Goal: Find specific page/section: Find specific page/section

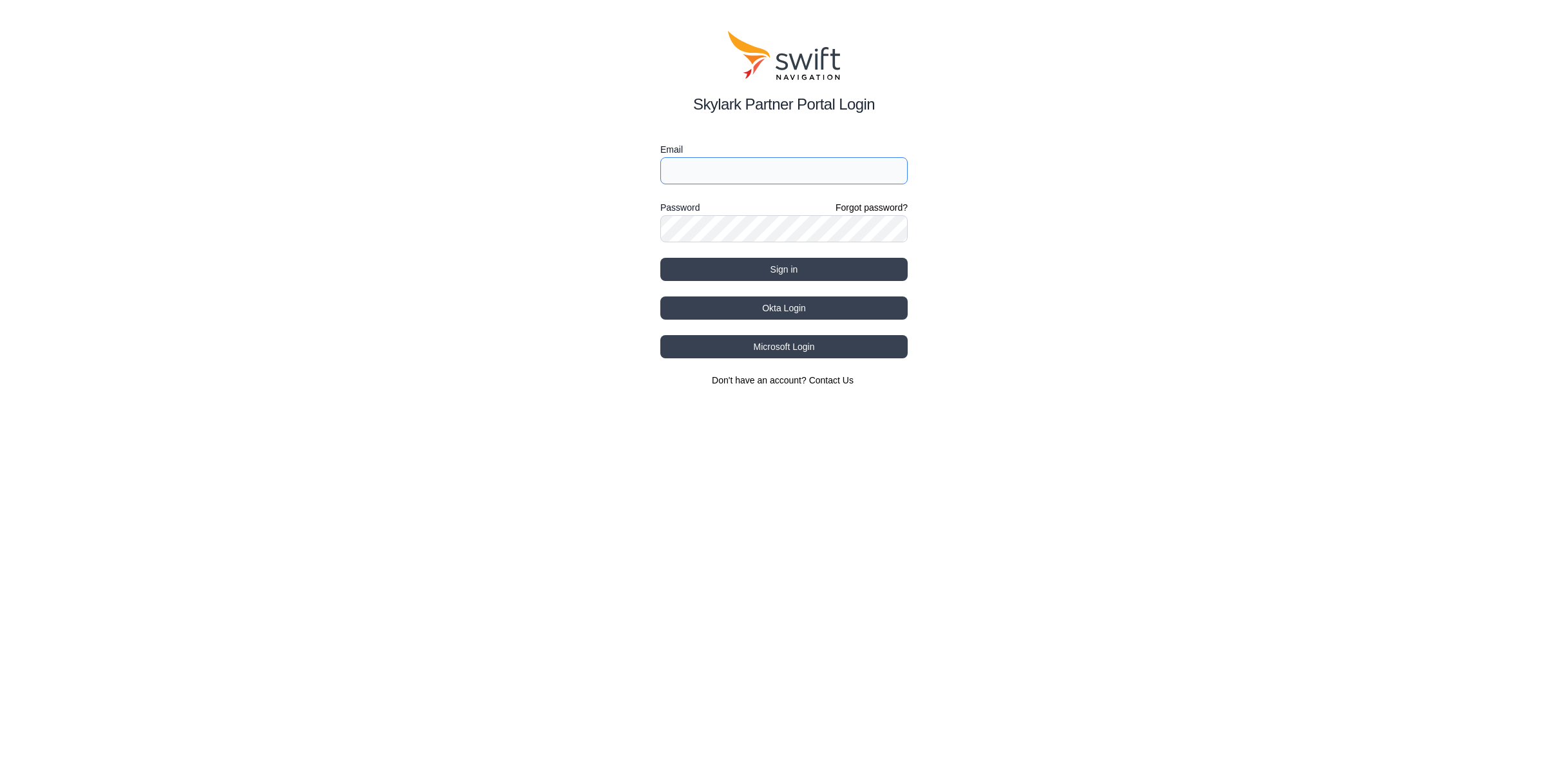
click at [739, 176] on input "Email" at bounding box center [784, 171] width 247 height 27
type input "[EMAIL_ADDRESS][DATE][DOMAIN_NAME]"
click at [789, 267] on button "Sign in" at bounding box center [784, 269] width 247 height 23
select select
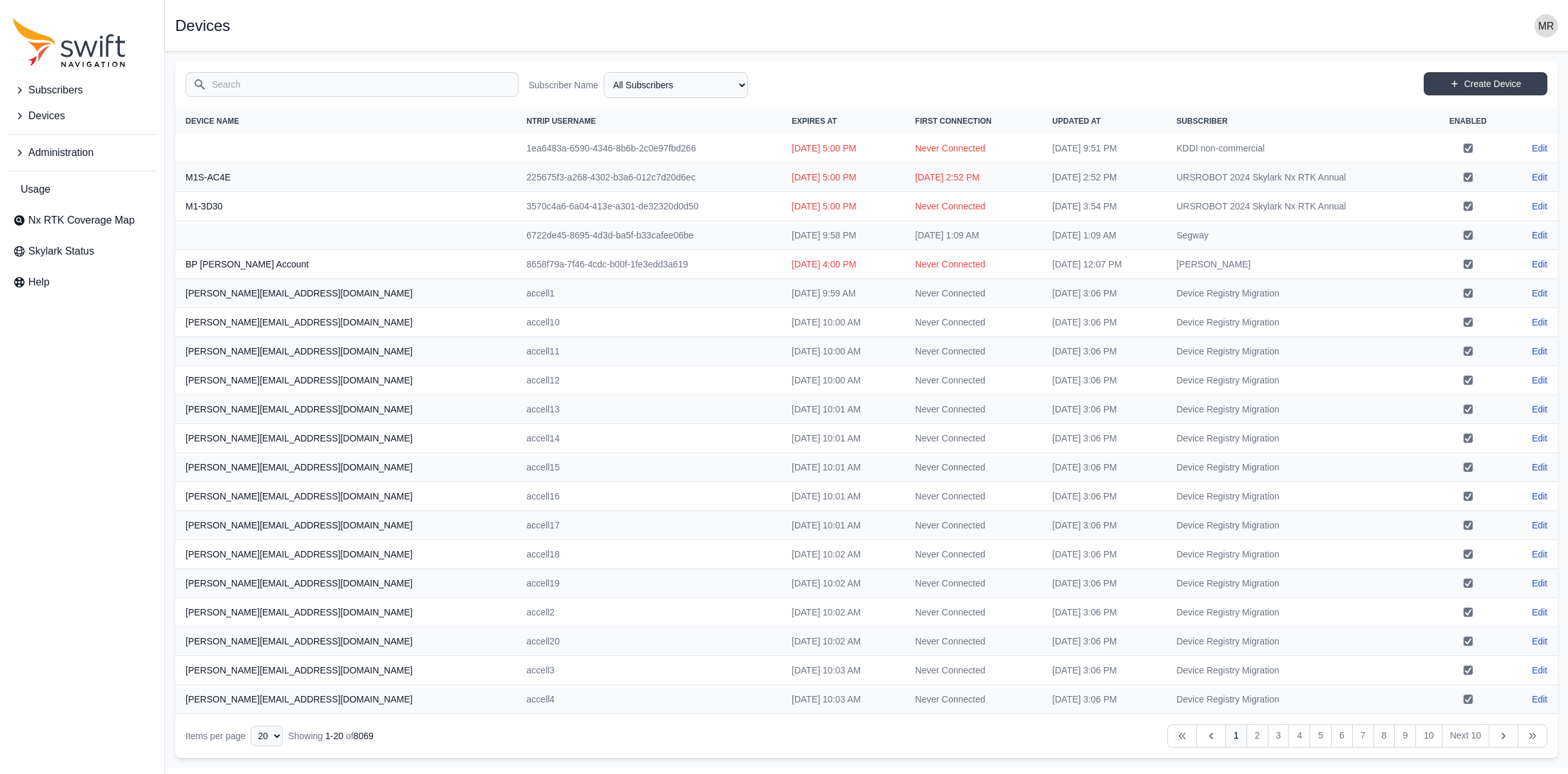
click at [50, 160] on span "Administration" at bounding box center [60, 152] width 65 height 15
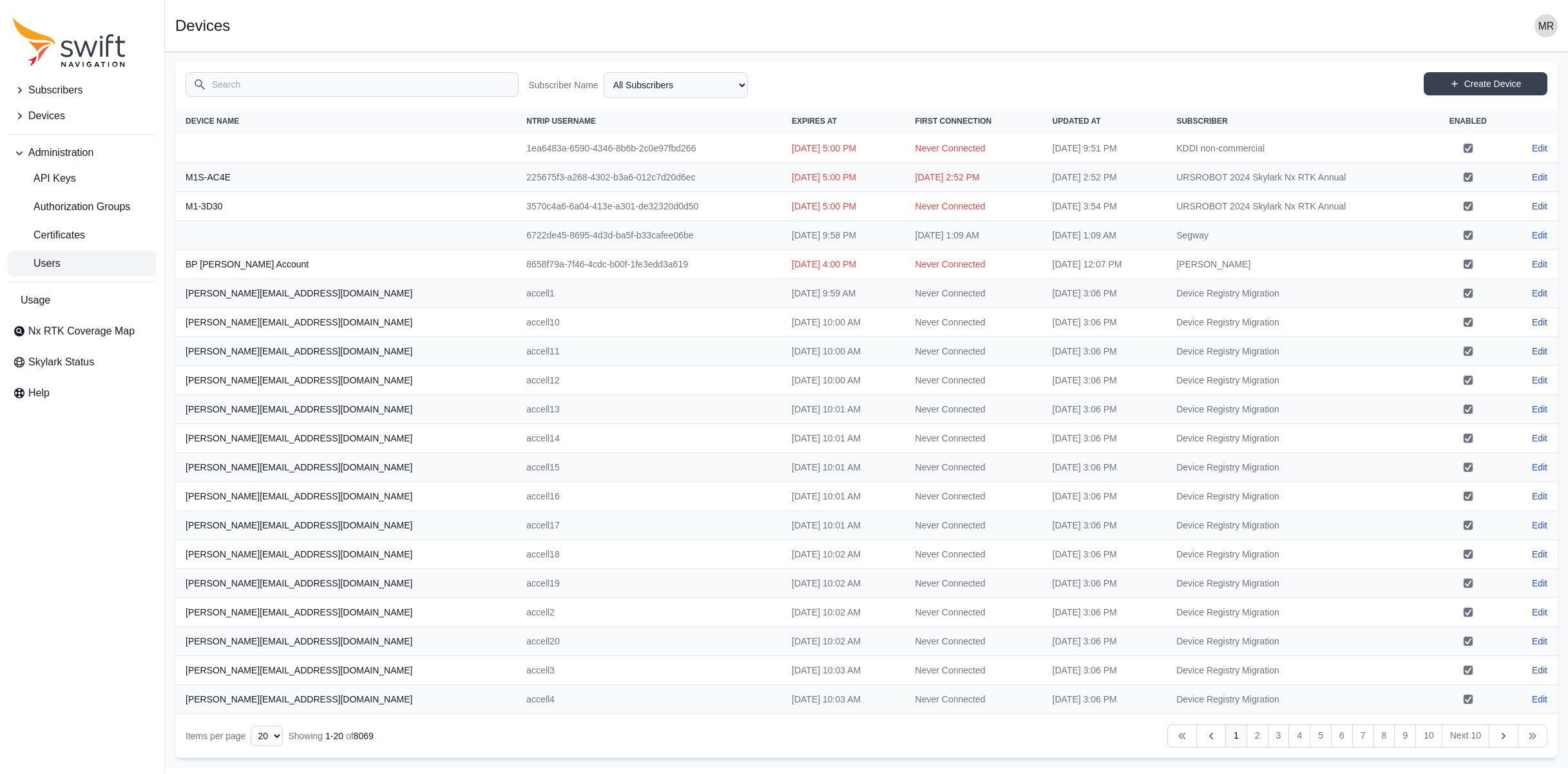
click at [63, 259] on link "Users" at bounding box center [82, 263] width 149 height 26
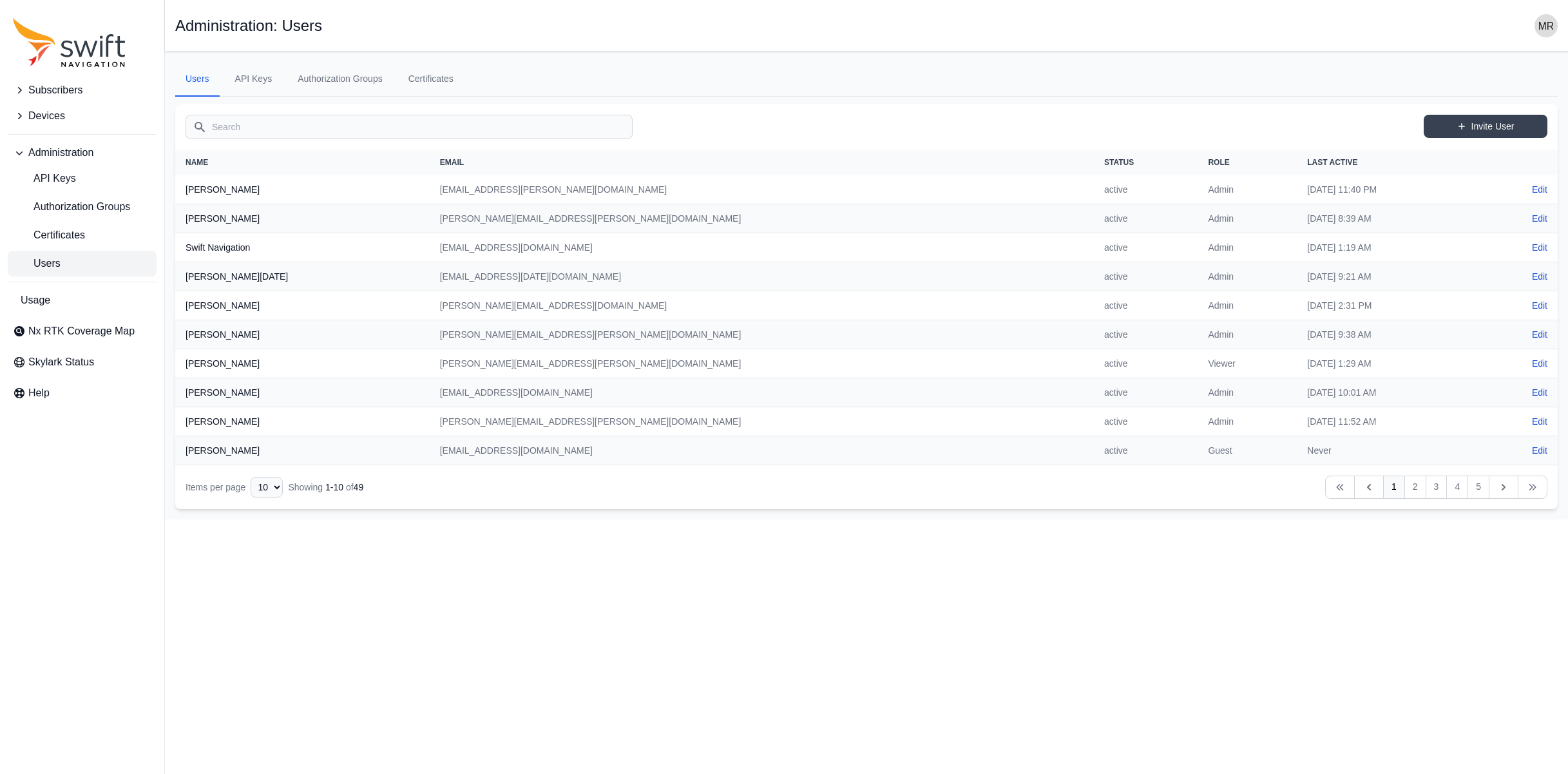
click at [349, 138] on input "Search" at bounding box center [410, 126] width 448 height 24
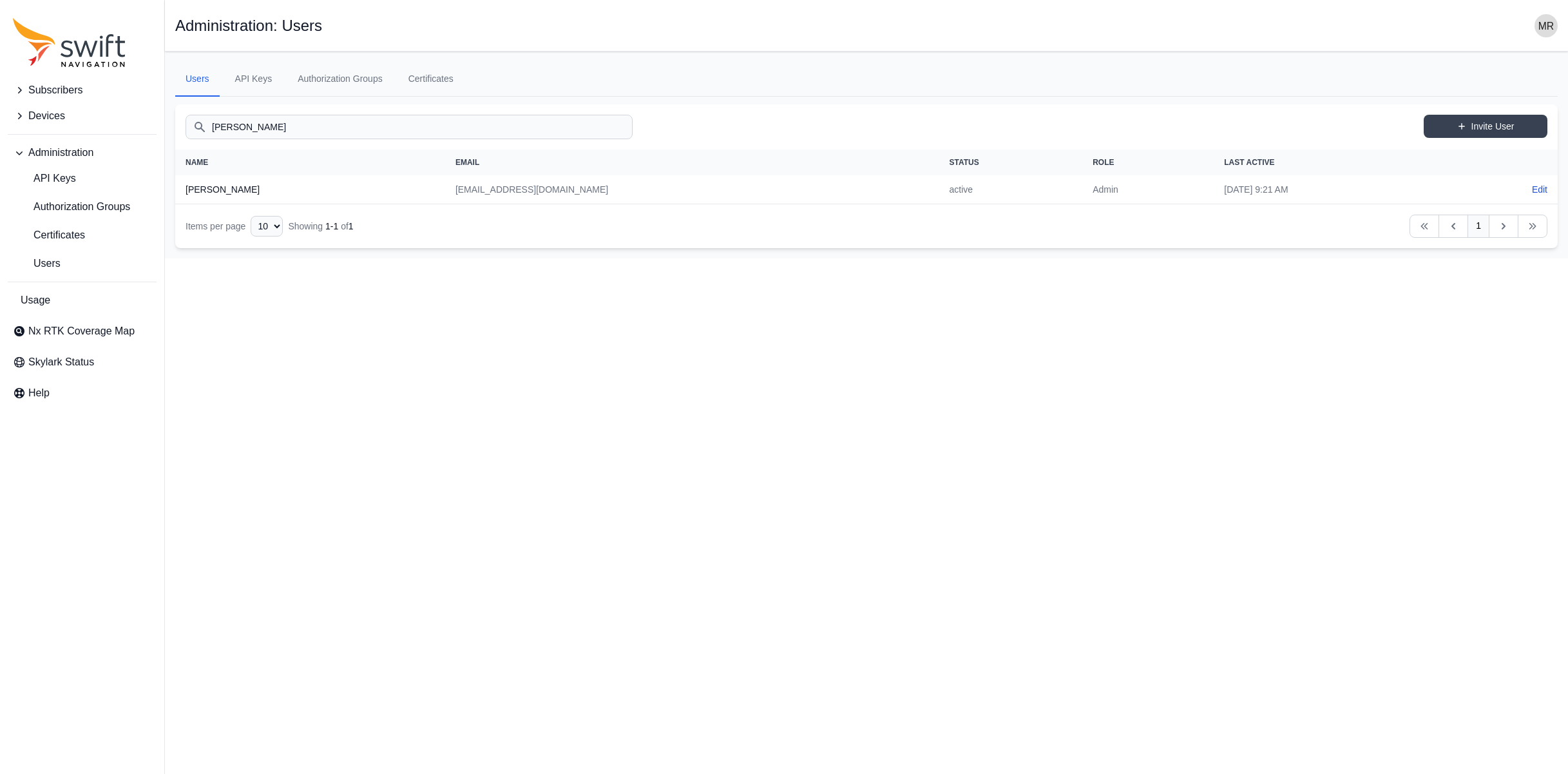
type input "[PERSON_NAME]"
click at [359, 259] on html "Subscribers Devices Administration API Keys Authorization Groups Certificates U…" at bounding box center [784, 129] width 1568 height 259
